Goal: Register for event/course

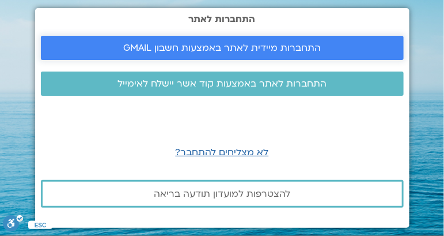
click at [240, 44] on span "התחברות מיידית לאתר באמצעות חשבון GMAIL" at bounding box center [222, 48] width 198 height 10
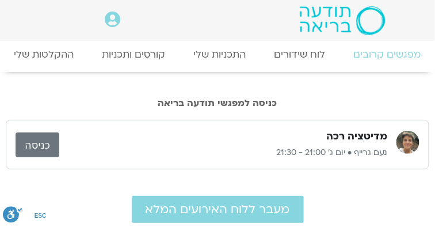
click at [0, 0] on link "מפגשים קרובים" at bounding box center [0, 0] width 0 height 0
